Goal: Book appointment/travel/reservation

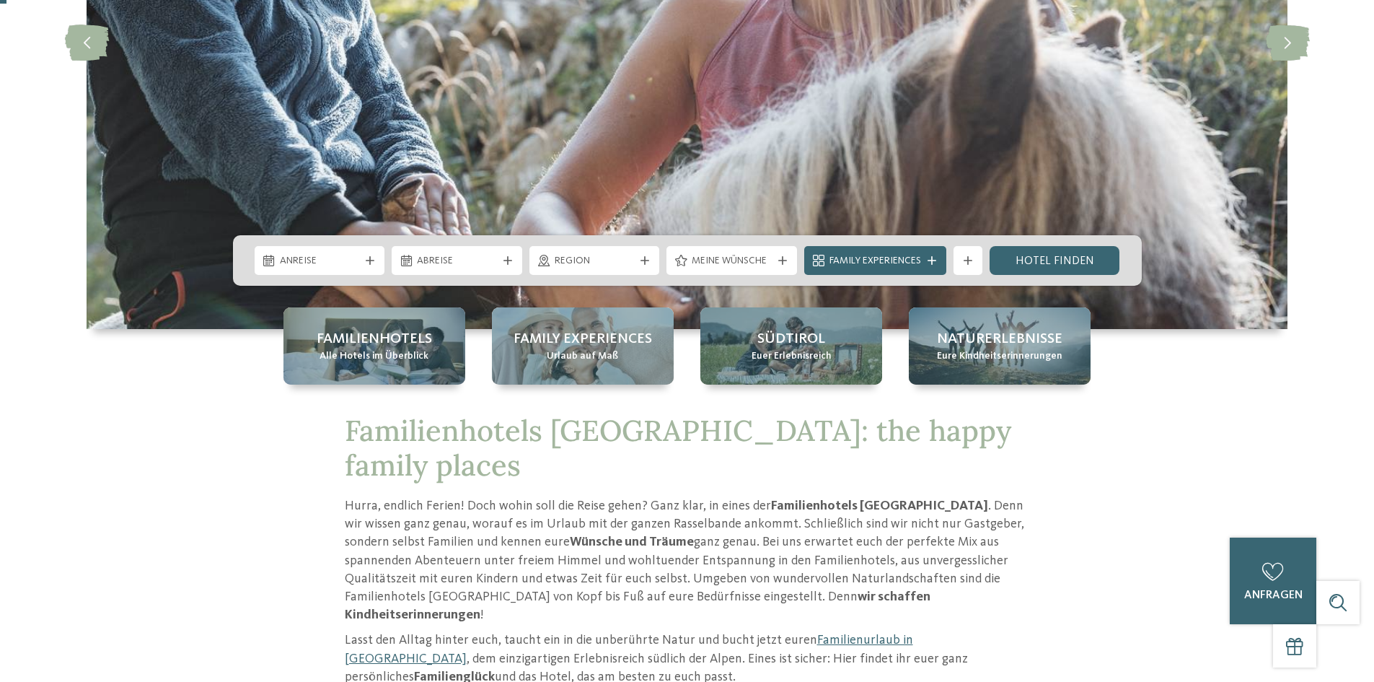
scroll to position [361, 0]
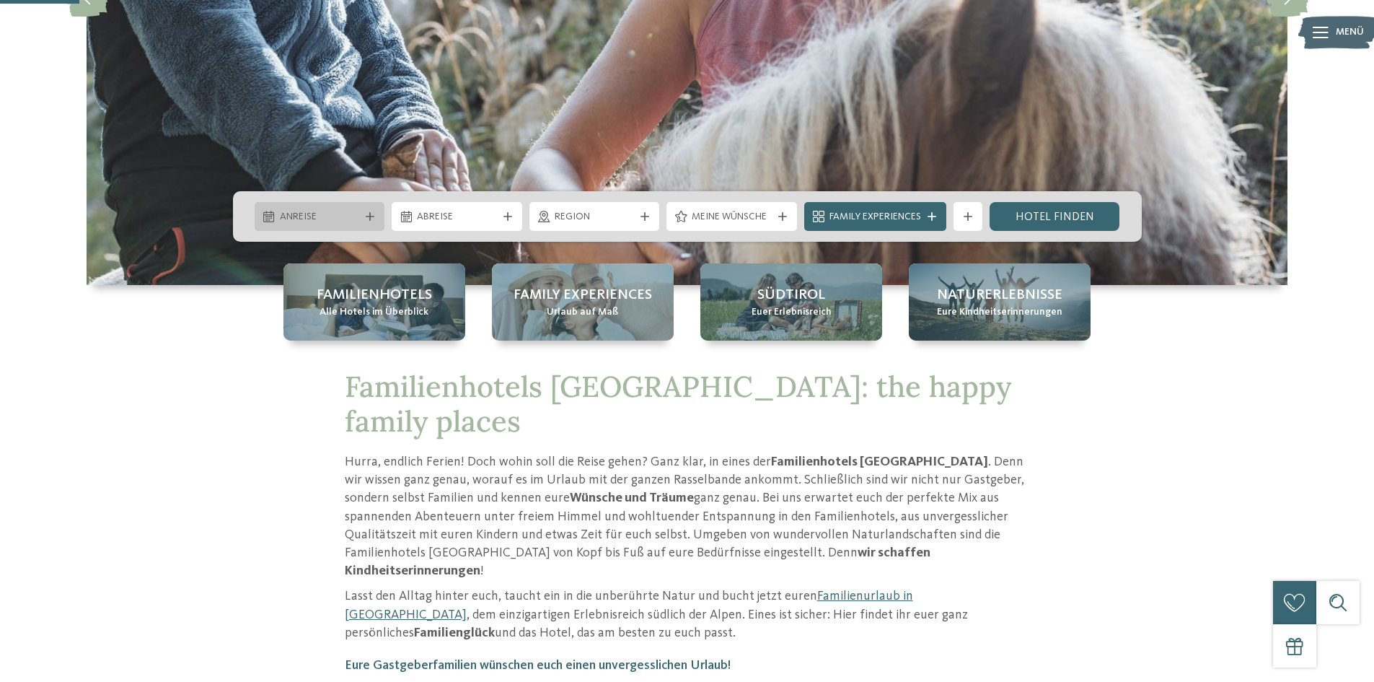
click at [379, 215] on div "Anreise" at bounding box center [320, 216] width 131 height 29
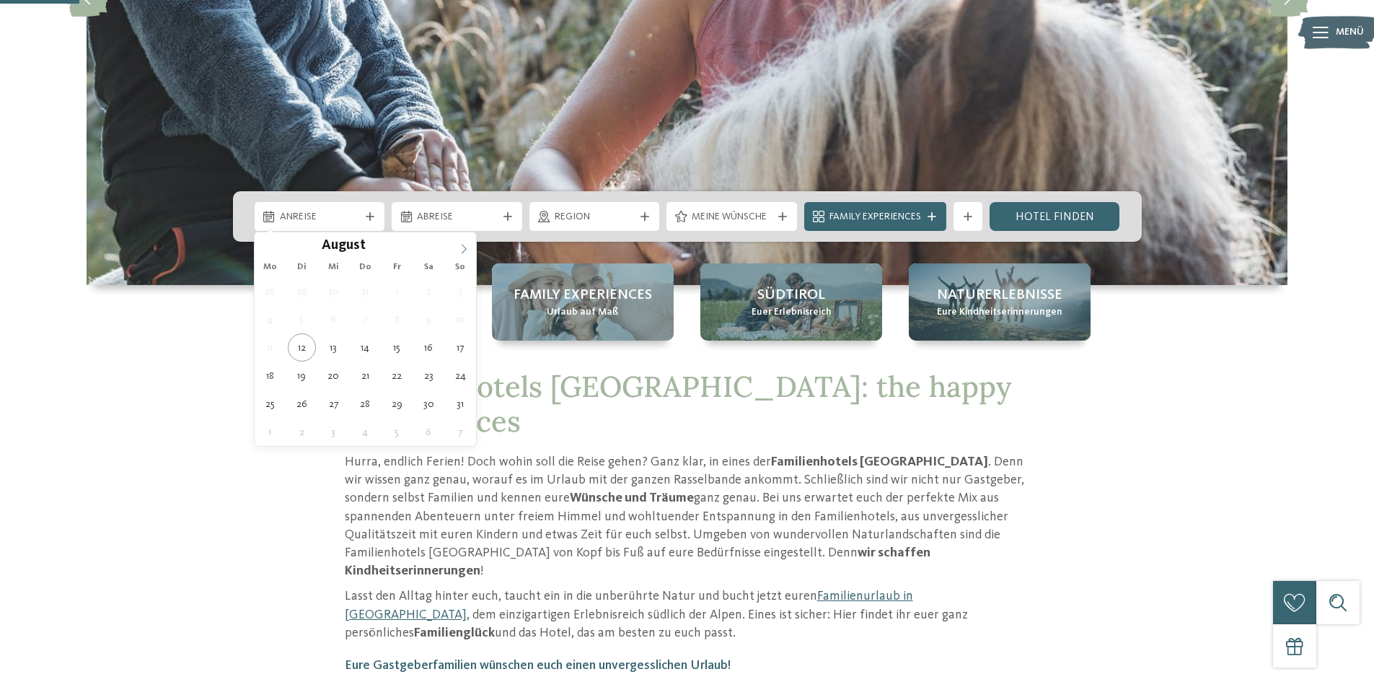
click at [457, 244] on span at bounding box center [464, 244] width 25 height 25
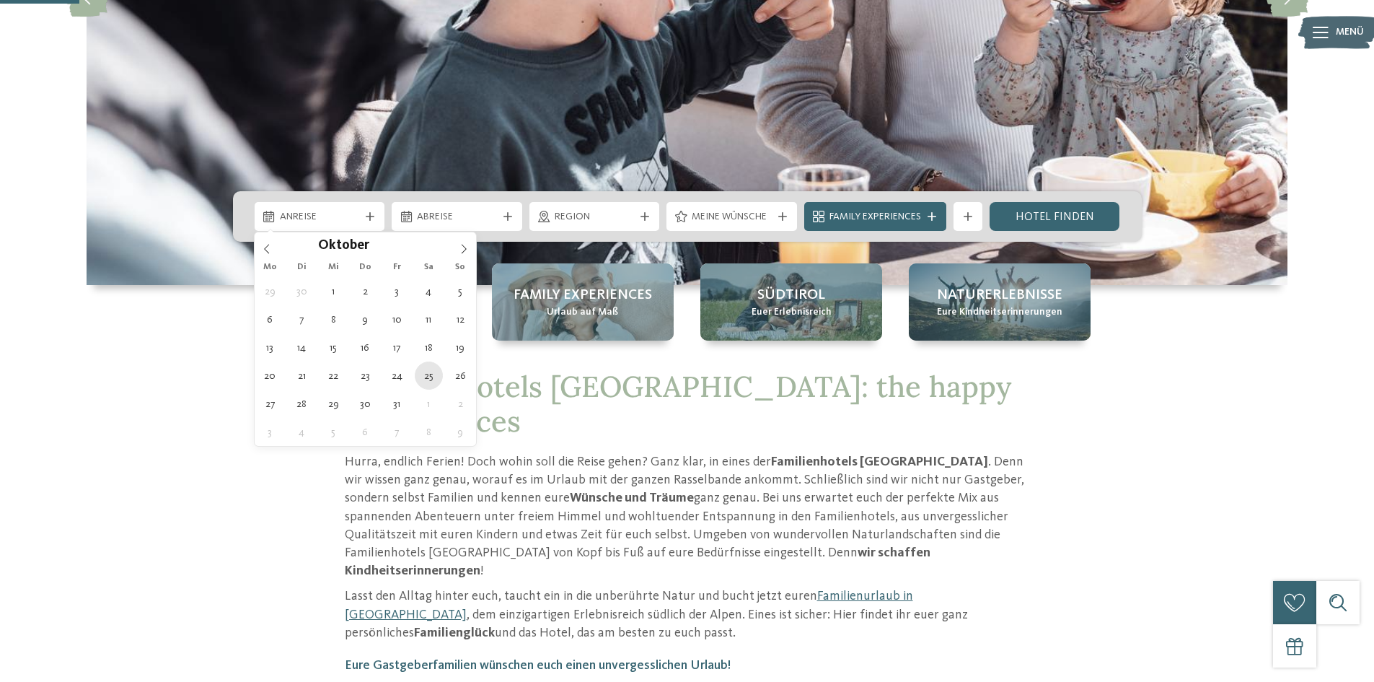
type div "25.10.2025"
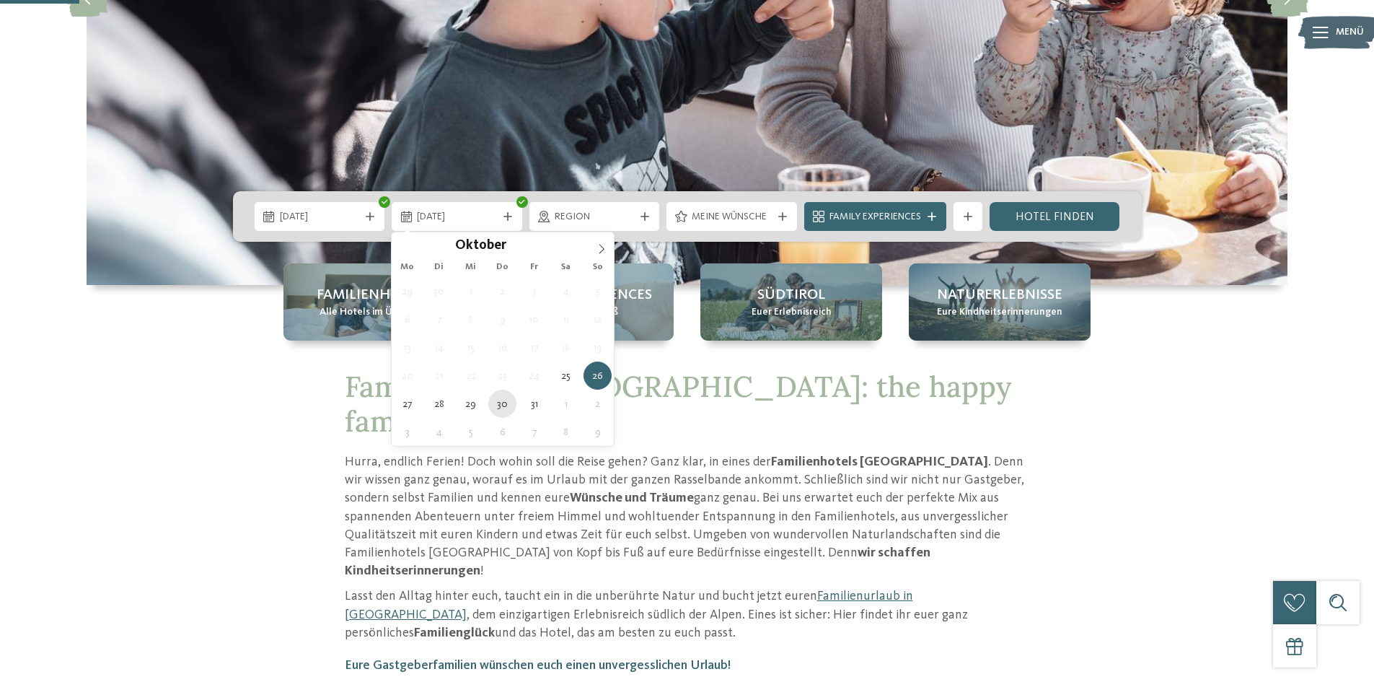
type div "30.10.2025"
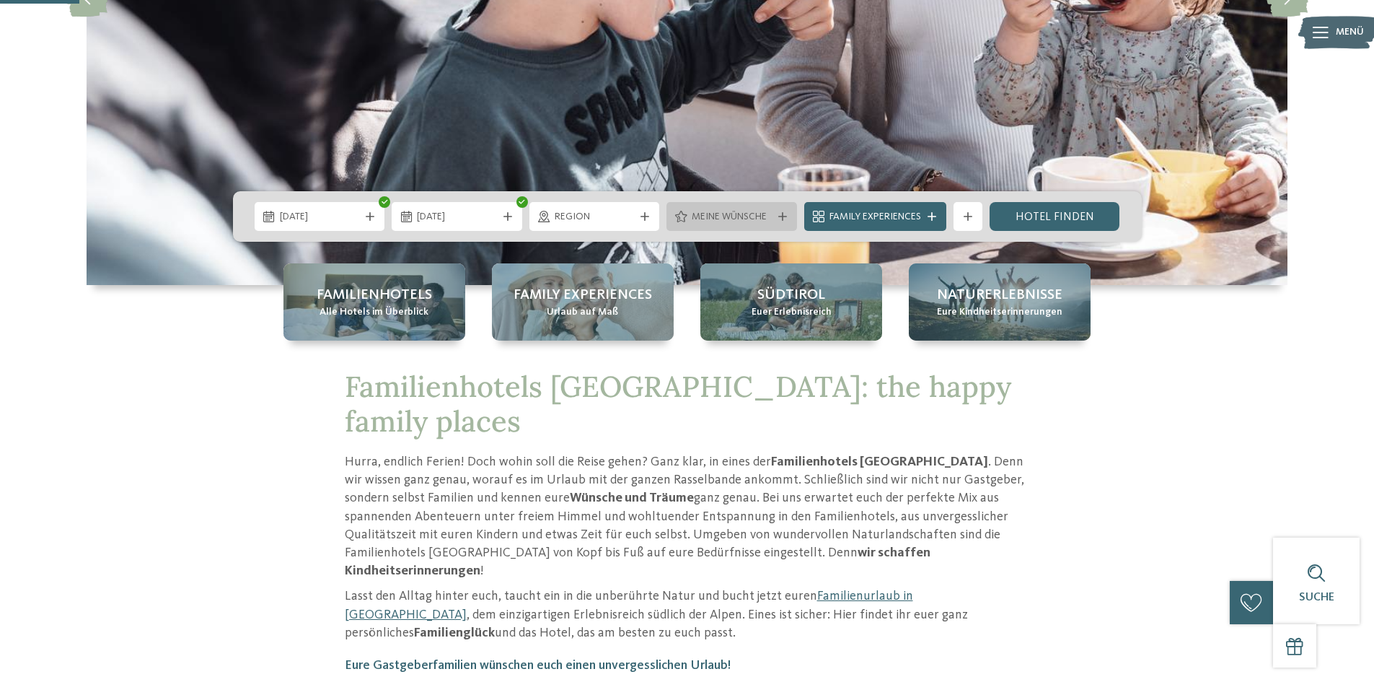
click at [755, 210] on span "Meine Wünsche" at bounding box center [732, 217] width 80 height 14
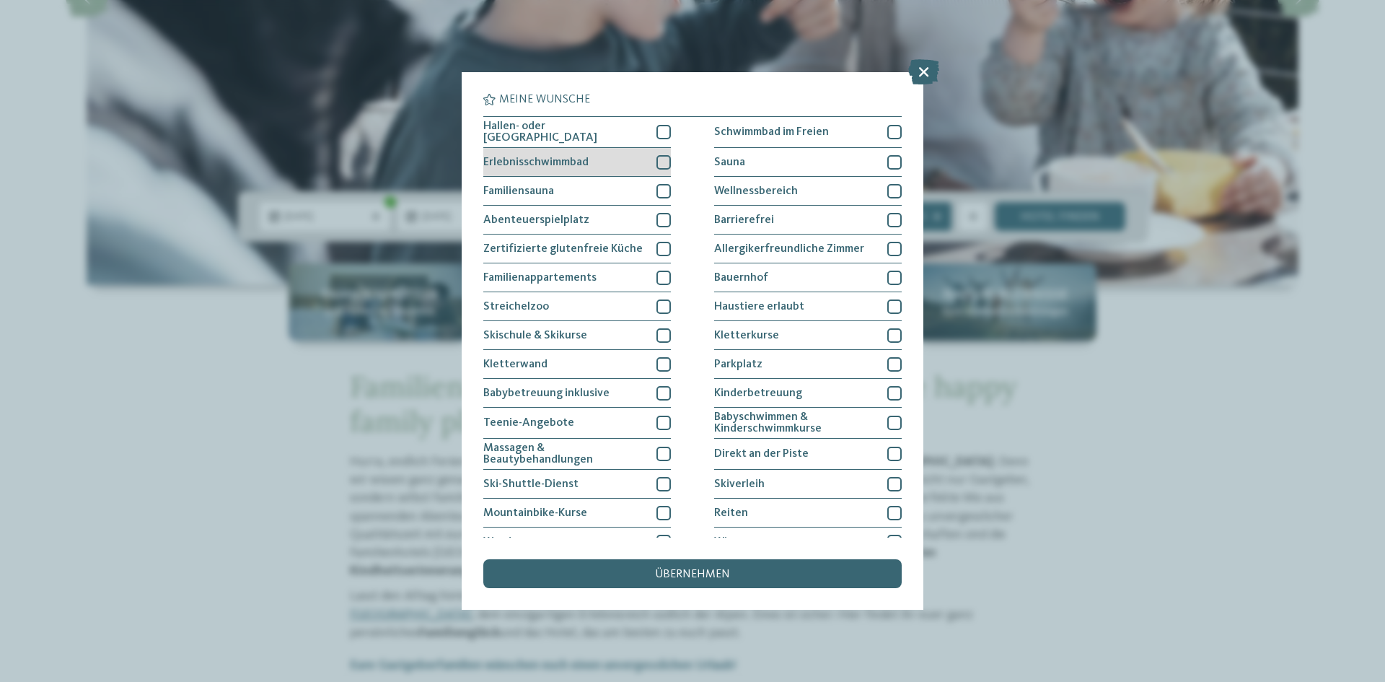
click at [644, 159] on div "Erlebnisschwimmbad" at bounding box center [577, 162] width 188 height 29
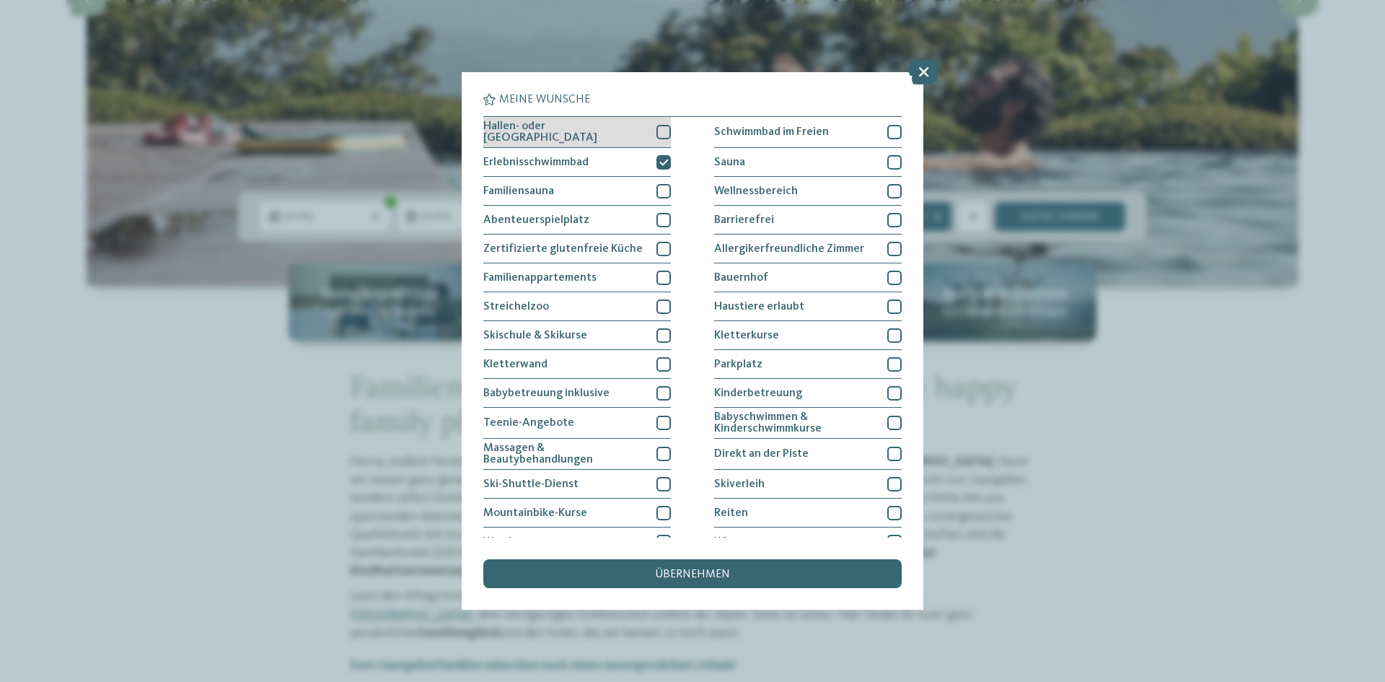
click at [647, 136] on div "Hallen- oder Schleusenbad" at bounding box center [577, 132] width 188 height 31
click at [697, 563] on div "übernehmen" at bounding box center [692, 573] width 418 height 29
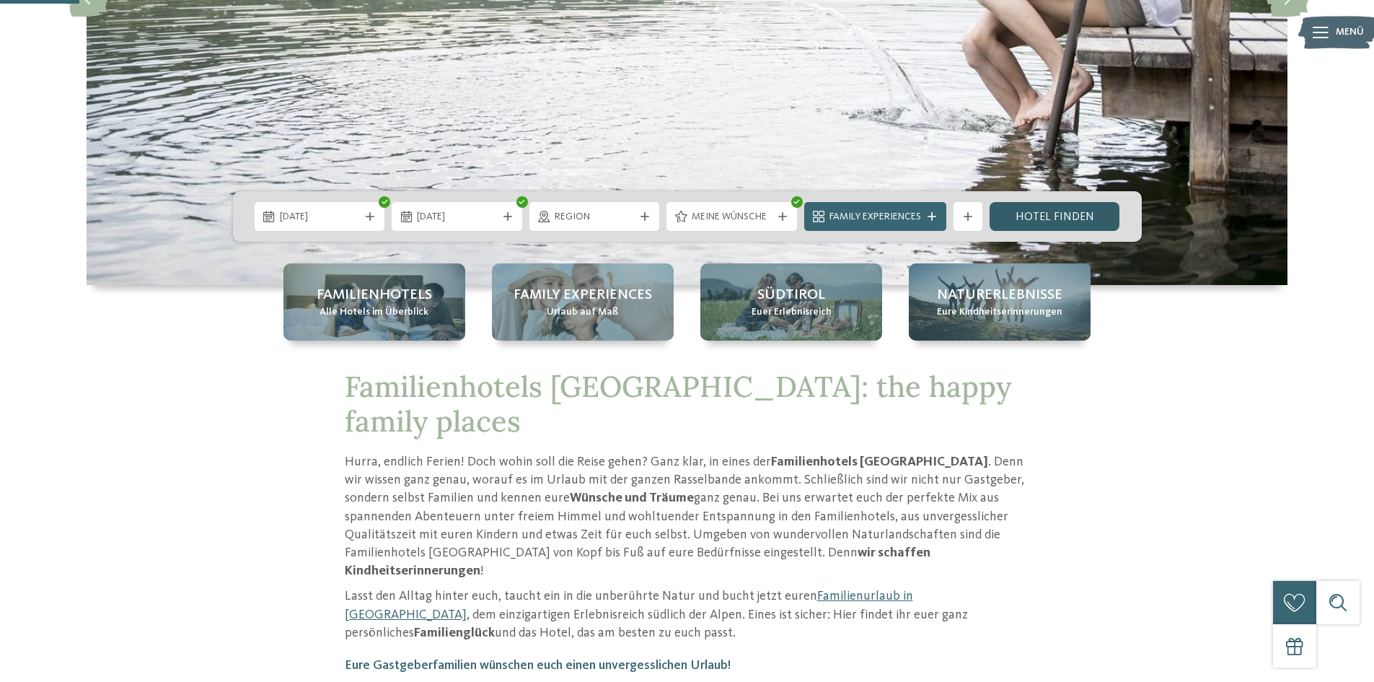
click at [1058, 220] on link "Hotel finden" at bounding box center [1055, 216] width 131 height 29
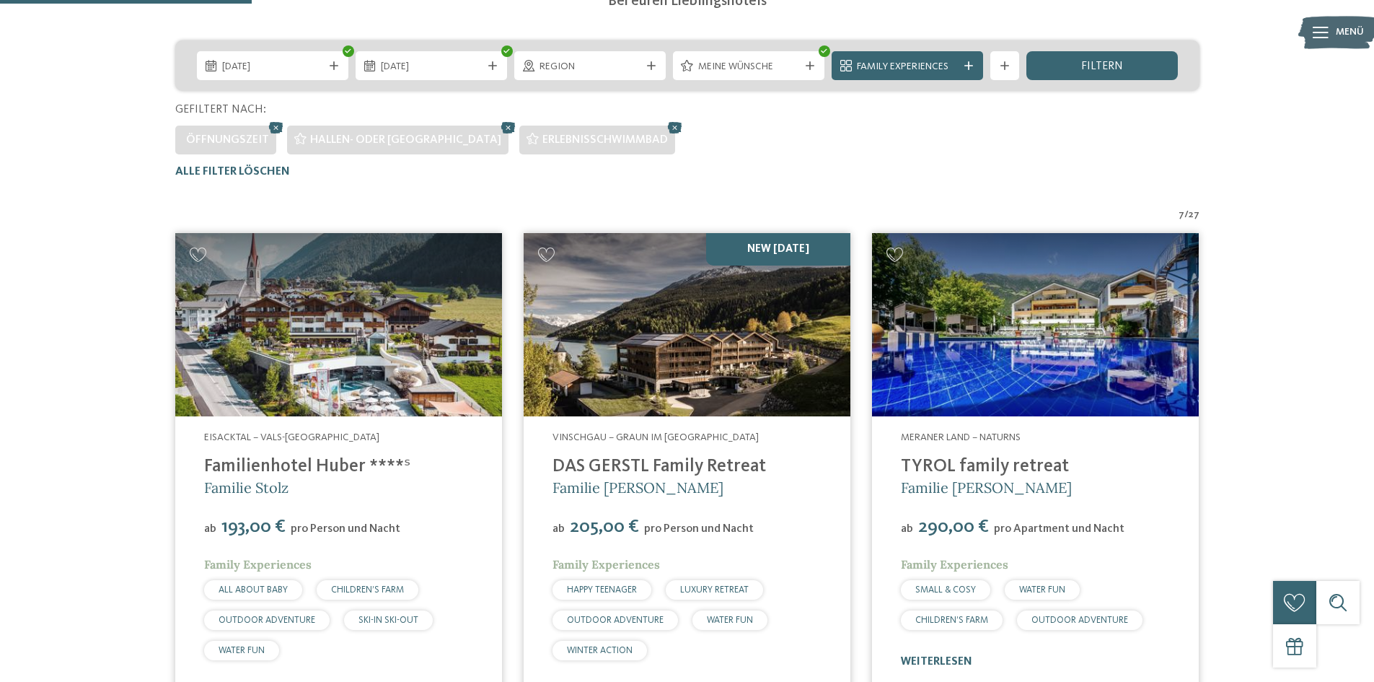
scroll to position [473, 0]
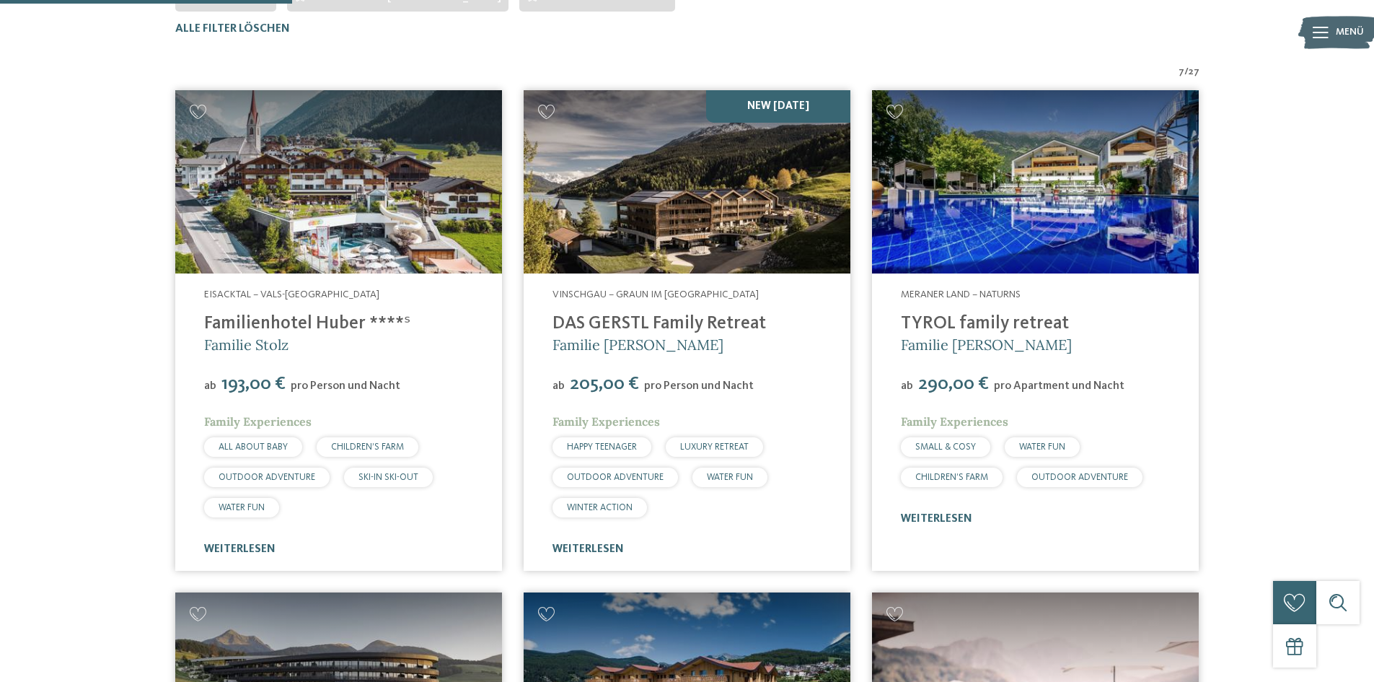
click at [673, 234] on img at bounding box center [687, 182] width 327 height 184
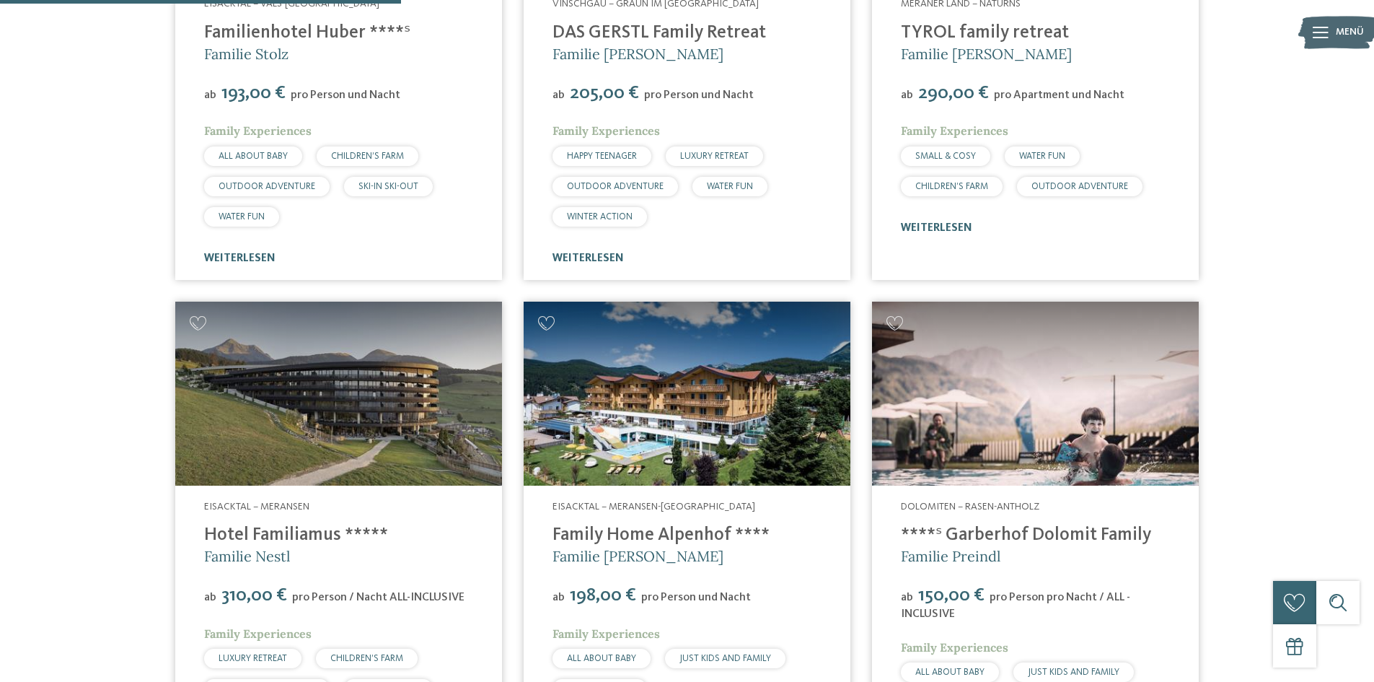
scroll to position [938, 0]
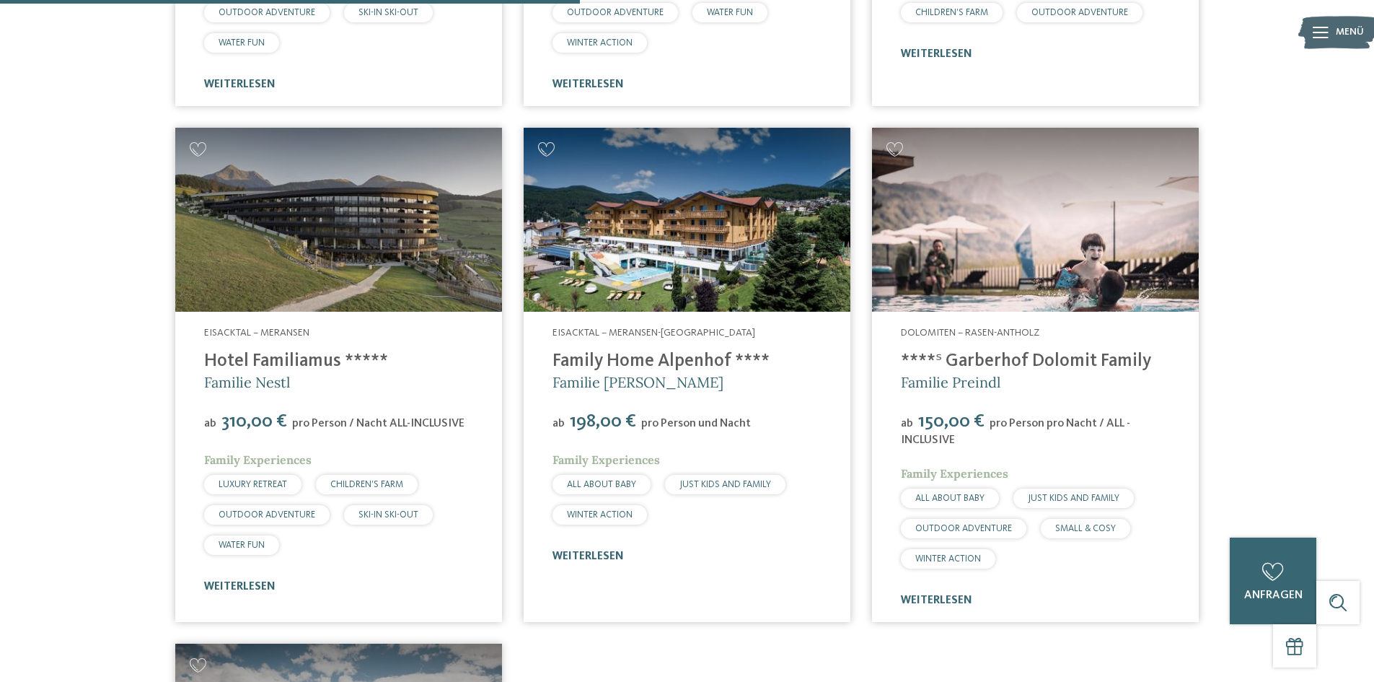
click at [663, 283] on img at bounding box center [687, 220] width 327 height 184
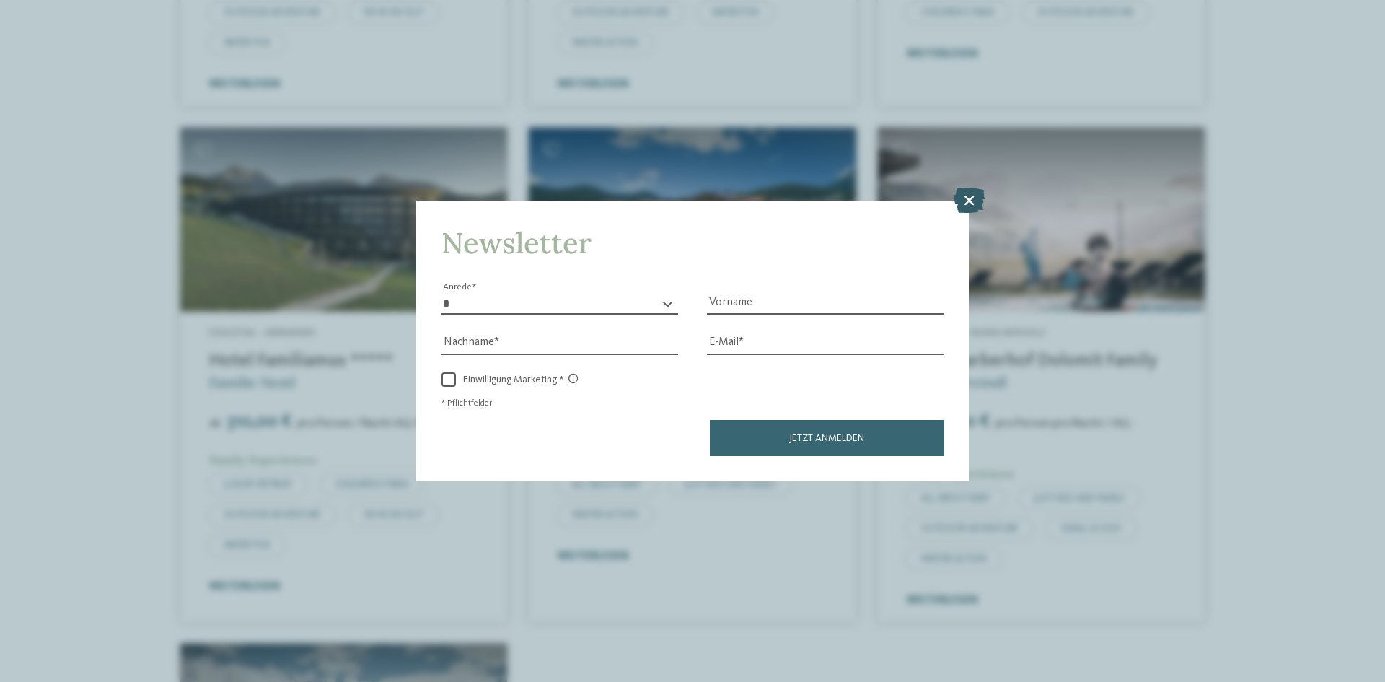
click at [975, 202] on icon at bounding box center [969, 200] width 31 height 25
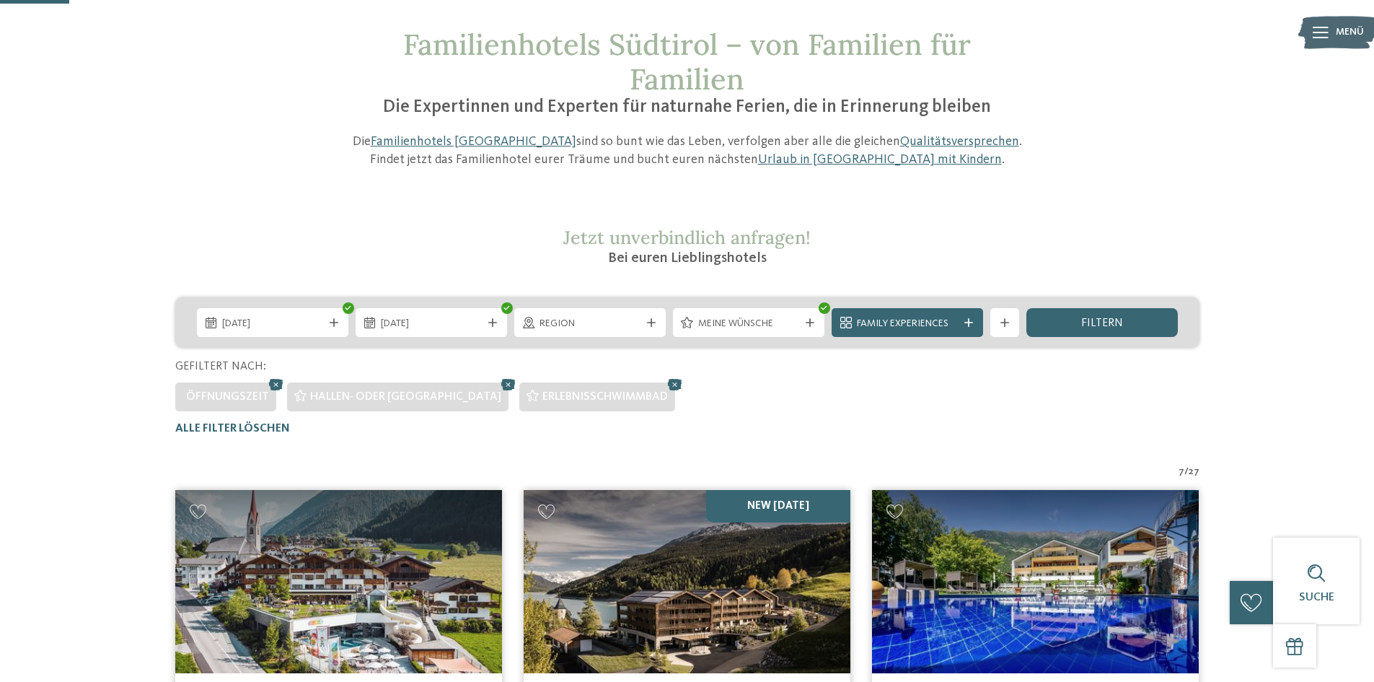
scroll to position [72, 0]
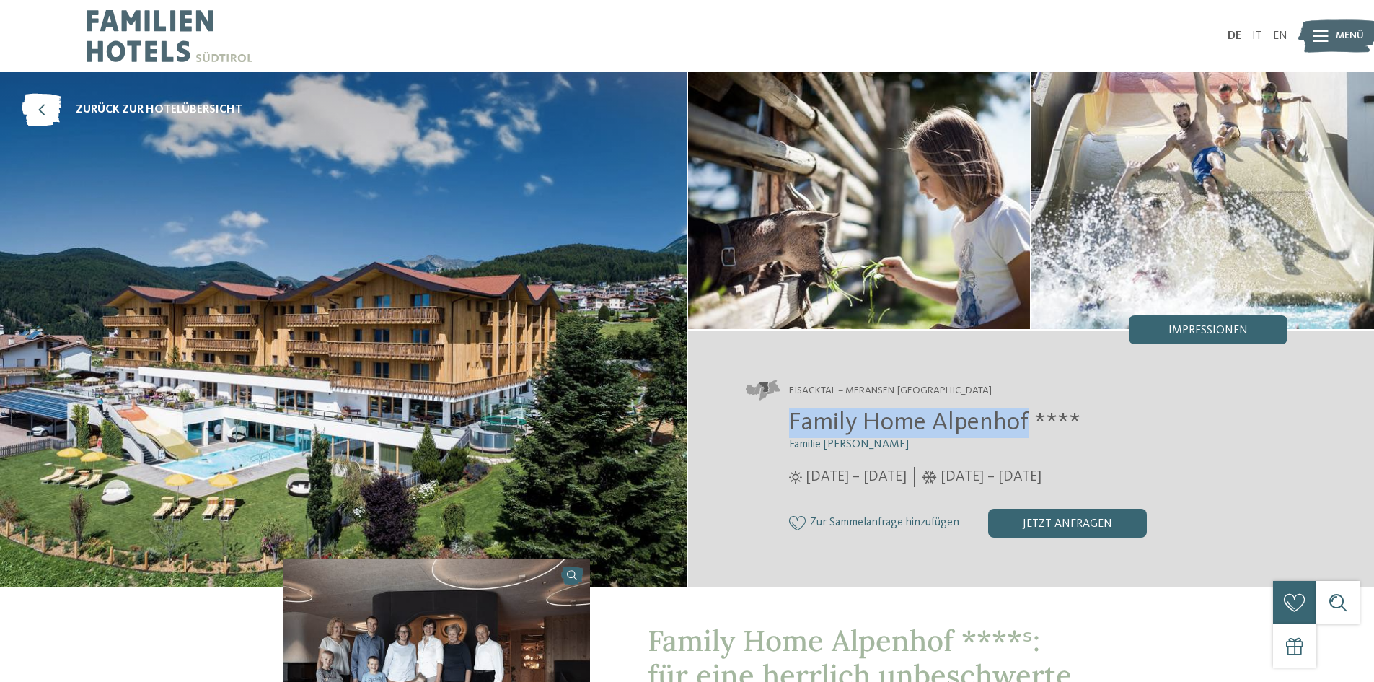
drag, startPoint x: 791, startPoint y: 422, endPoint x: 1024, endPoint y: 418, distance: 233.7
click at [1024, 418] on span "Family Home Alpenhof ****" at bounding box center [934, 422] width 291 height 25
copy span "Family Home Alpenhof"
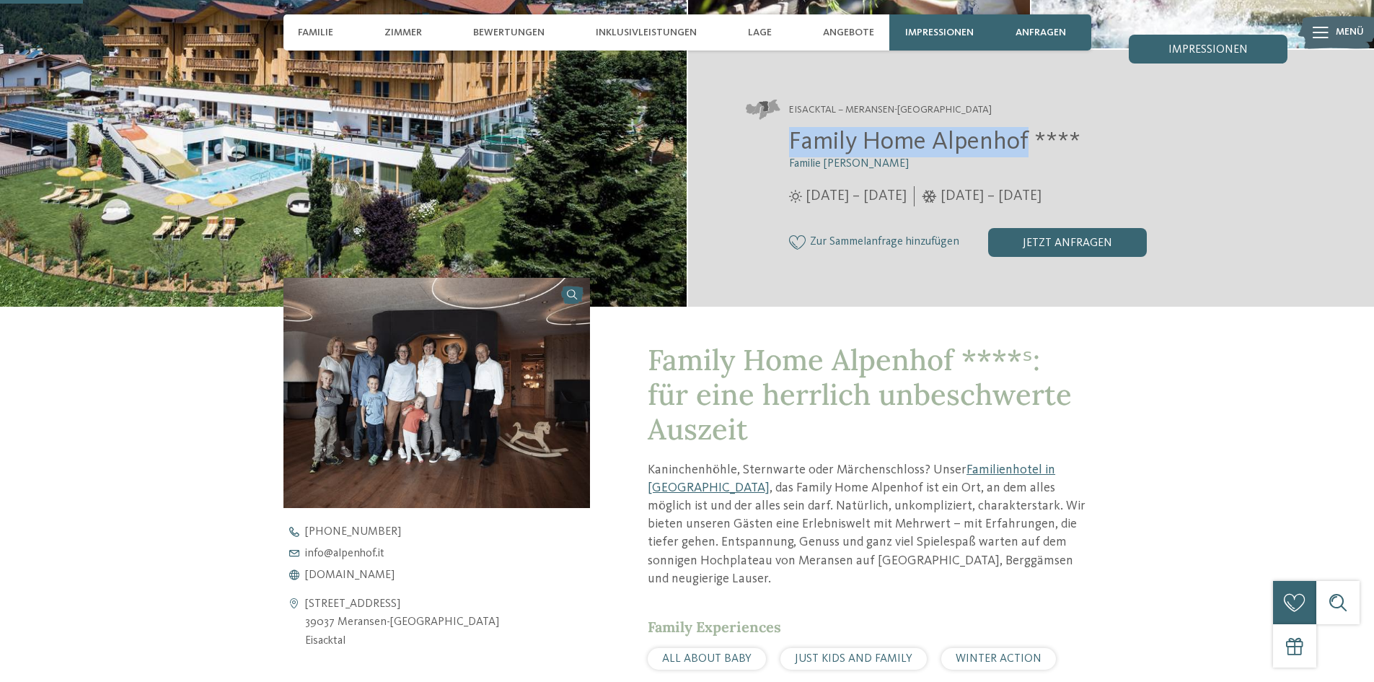
scroll to position [289, 0]
